Goal: Navigation & Orientation: Go to known website

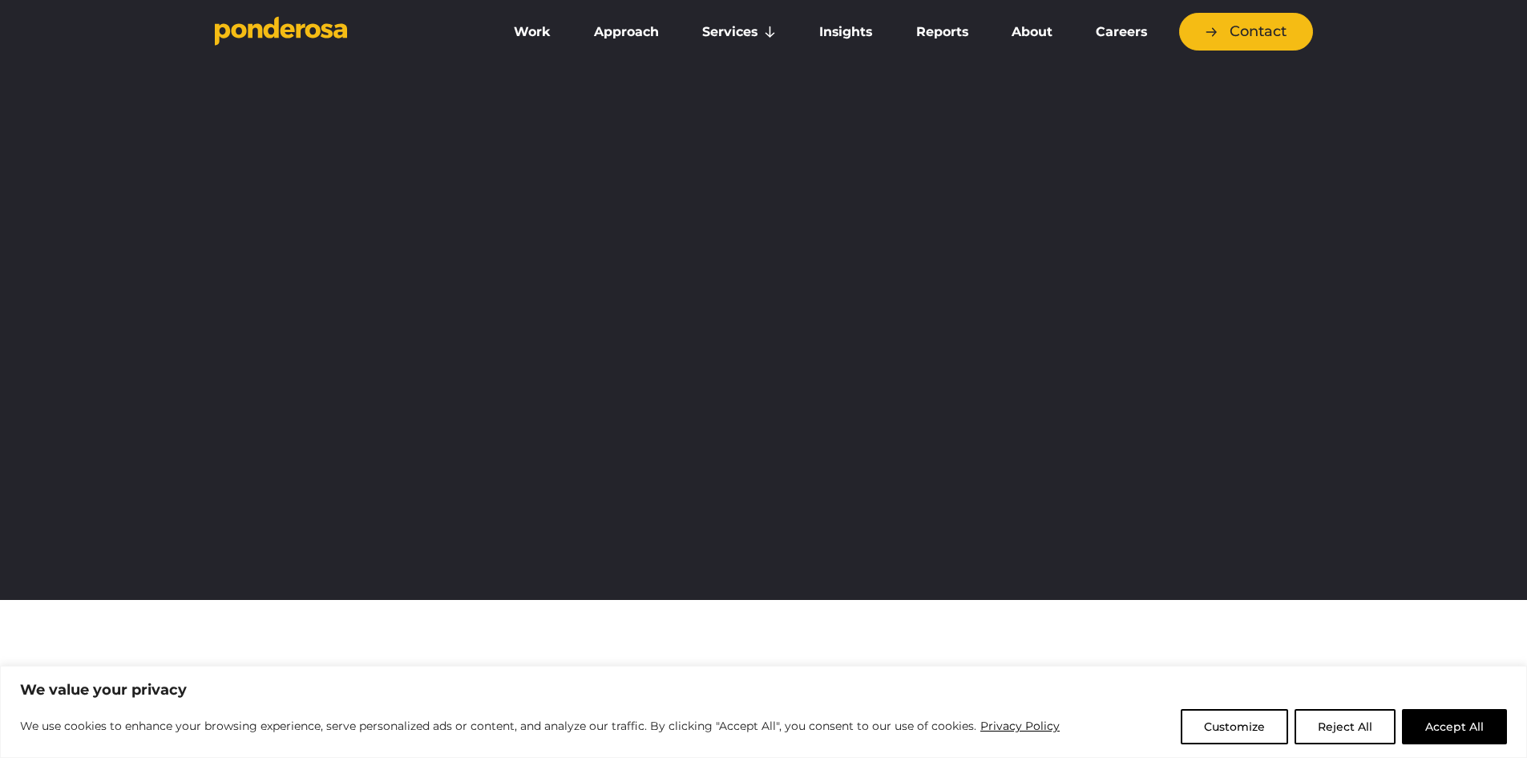
click at [748, 33] on link "Services" at bounding box center [739, 32] width 111 height 34
click at [0, 0] on link "Social Media" at bounding box center [0, 0] width 0 height 0
click at [749, 40] on link "Services" at bounding box center [739, 32] width 111 height 34
click at [0, 0] on link "Social Media" at bounding box center [0, 0] width 0 height 0
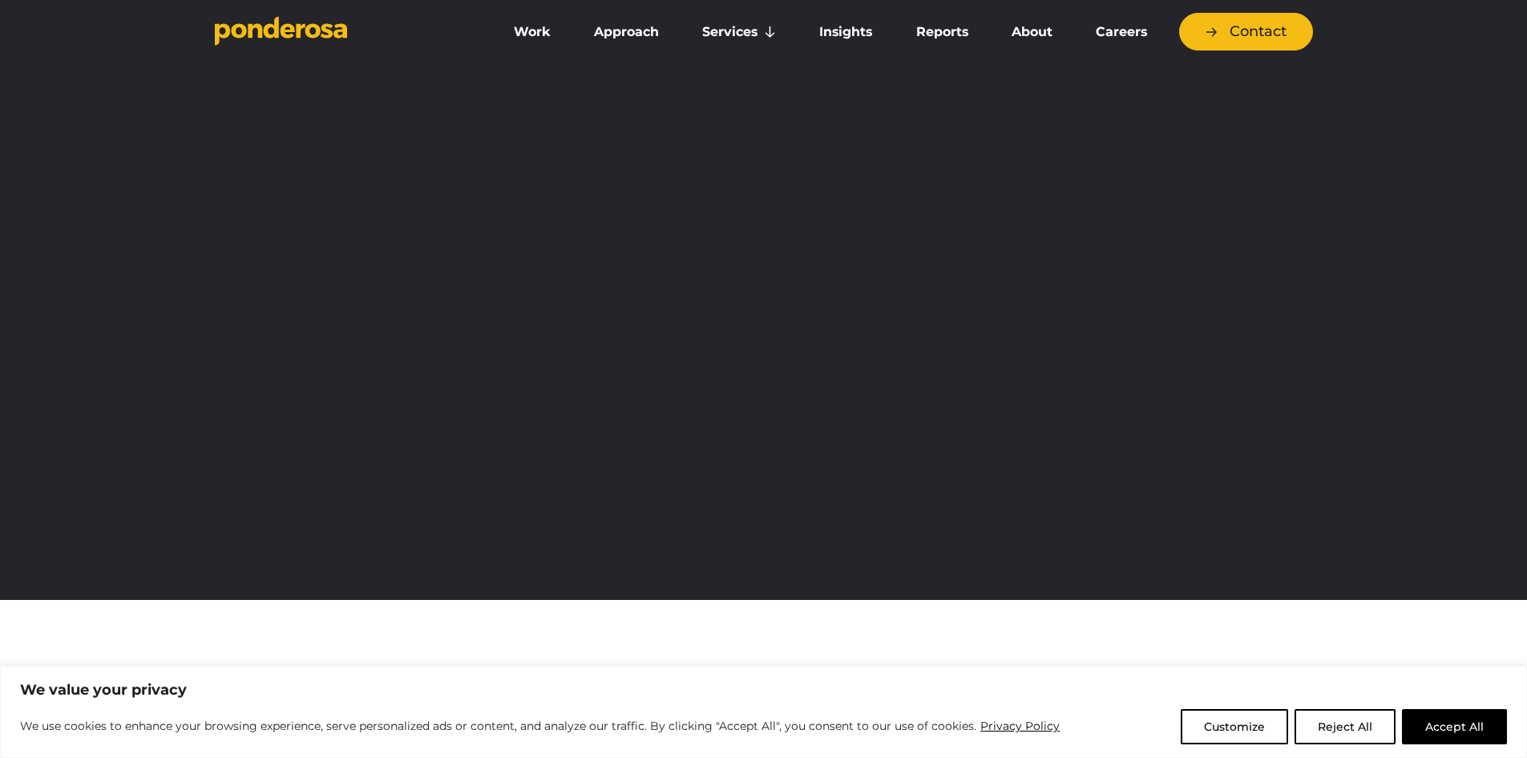
click at [1446, 726] on button "Accept All" at bounding box center [1454, 726] width 105 height 35
click at [812, 162] on div at bounding box center [764, 111] width 1098 height 120
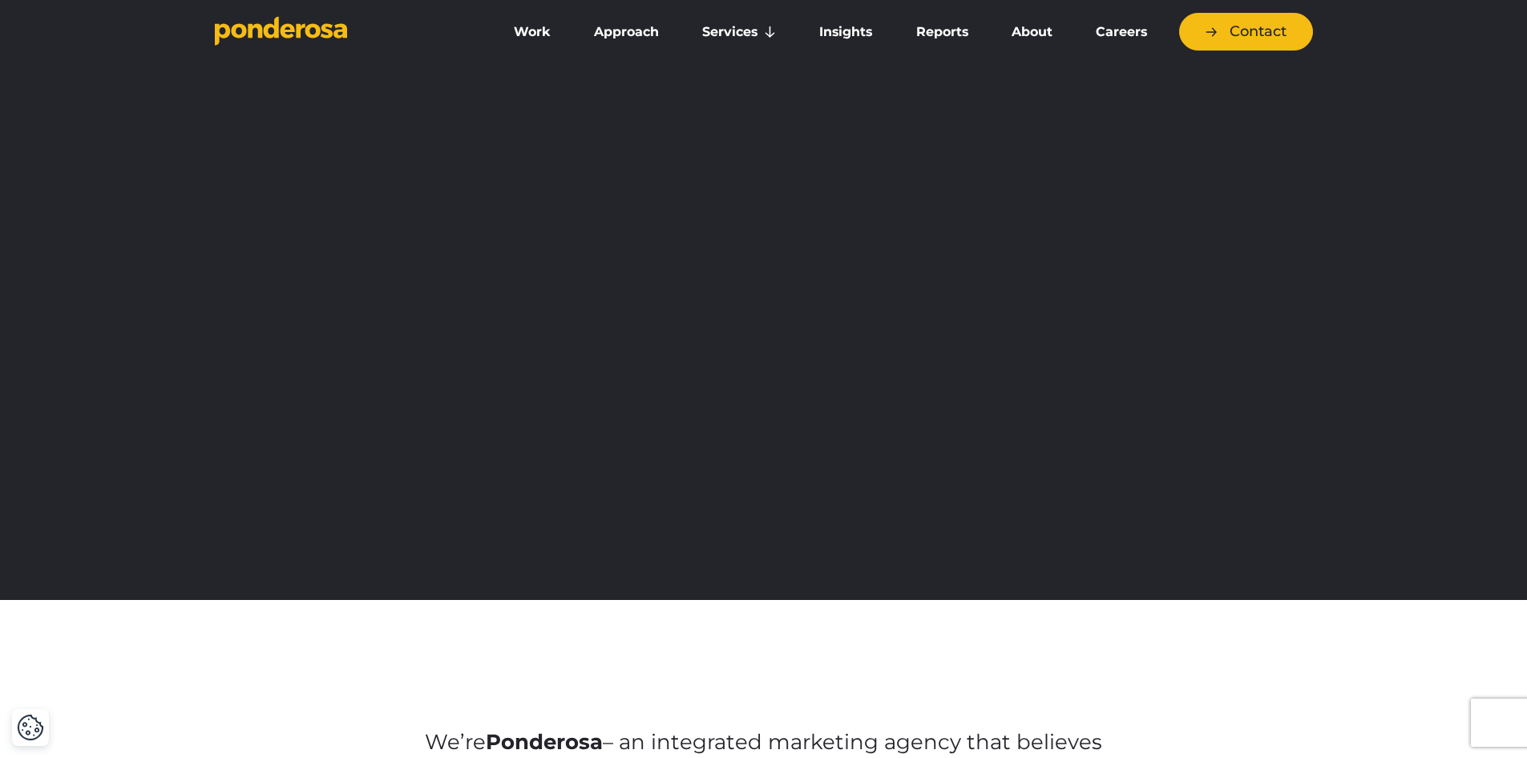
scroll to position [481, 0]
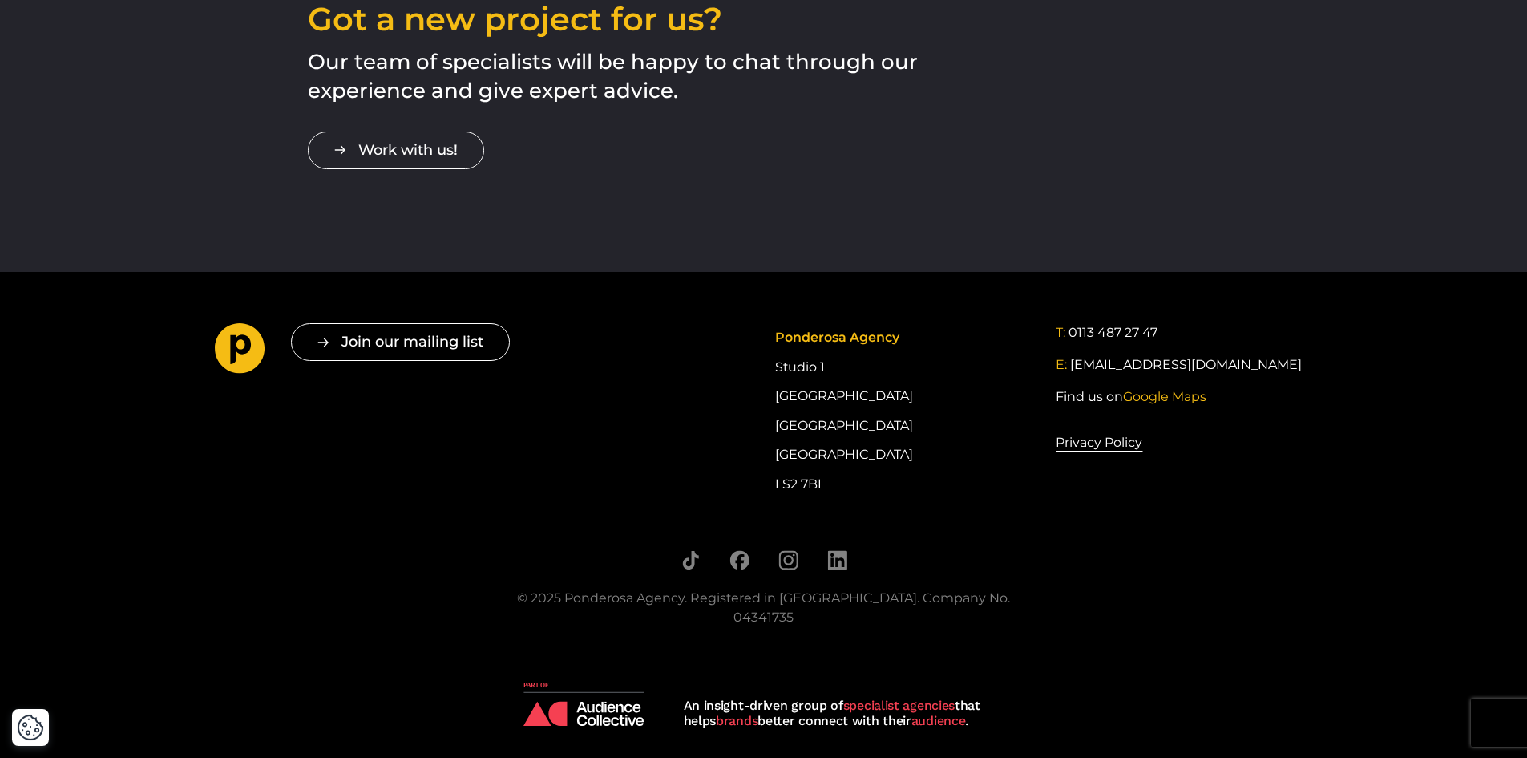
scroll to position [2814, 0]
click at [839, 565] on icon "Follow us on LinkedIn" at bounding box center [837, 559] width 20 height 20
